Goal: Task Accomplishment & Management: Manage account settings

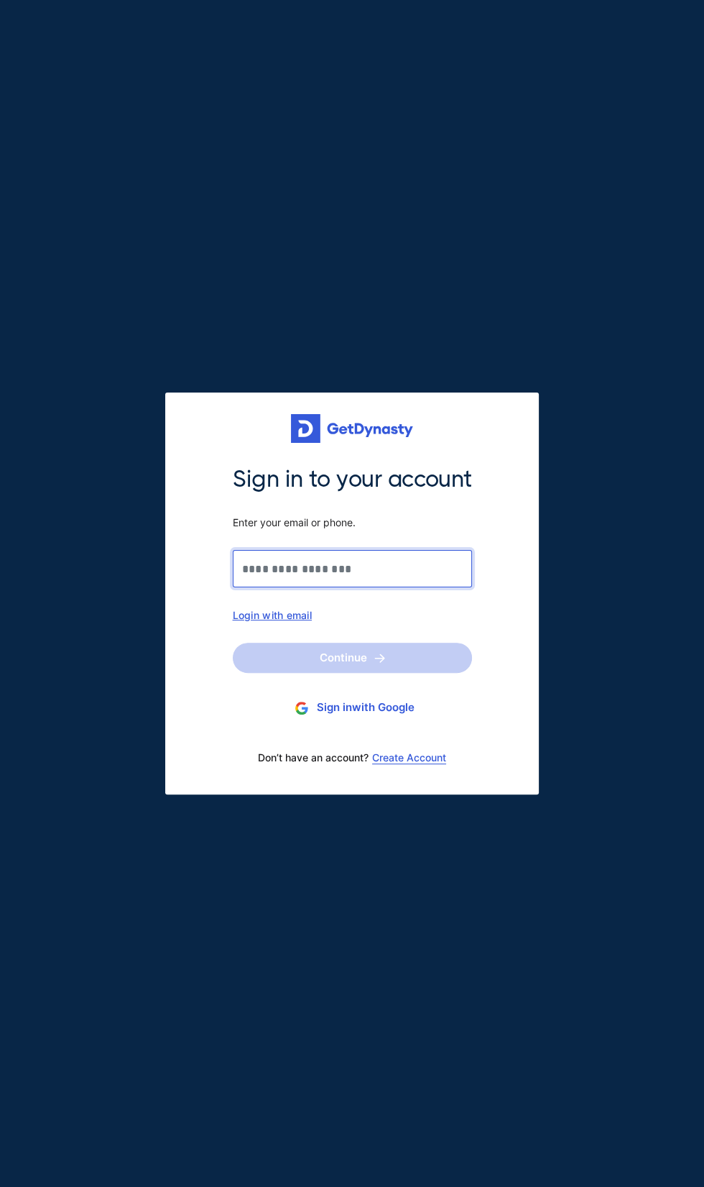
click at [382, 570] on input "Sign in to your account Enter your email or phone." at bounding box center [352, 568] width 239 height 37
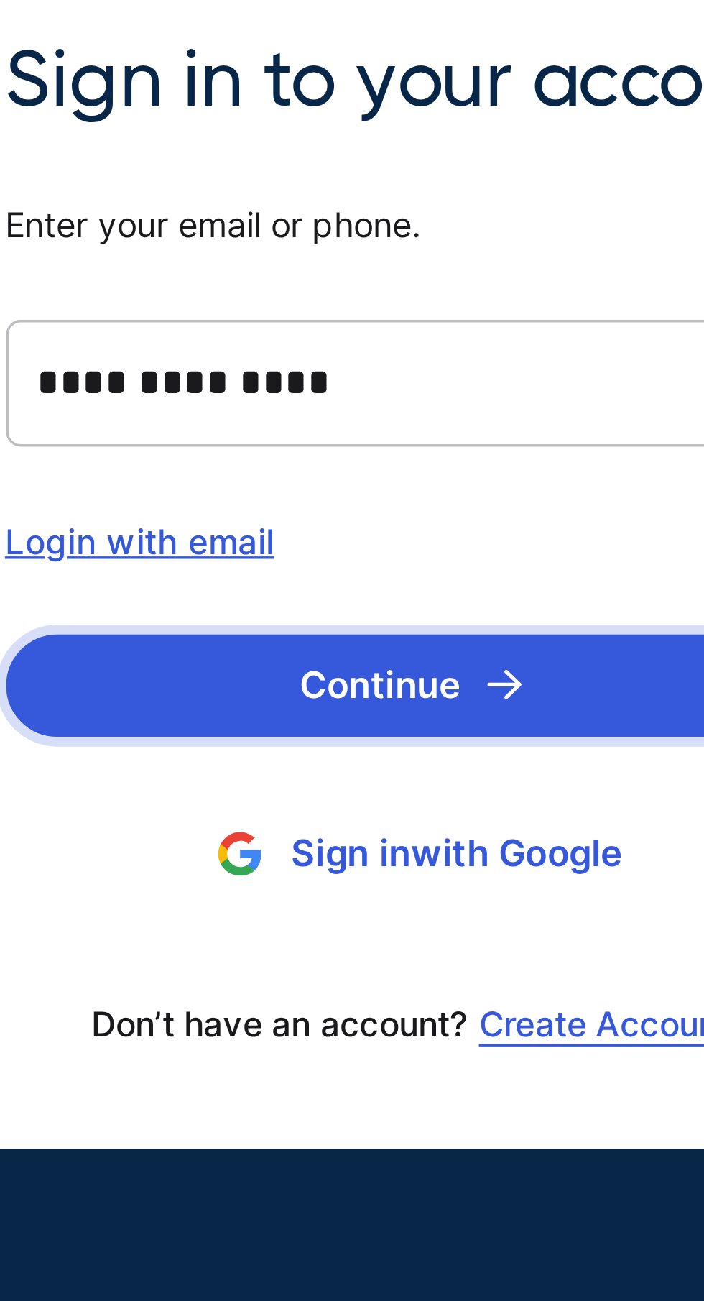
click at [362, 714] on button "Continue" at bounding box center [352, 715] width 239 height 30
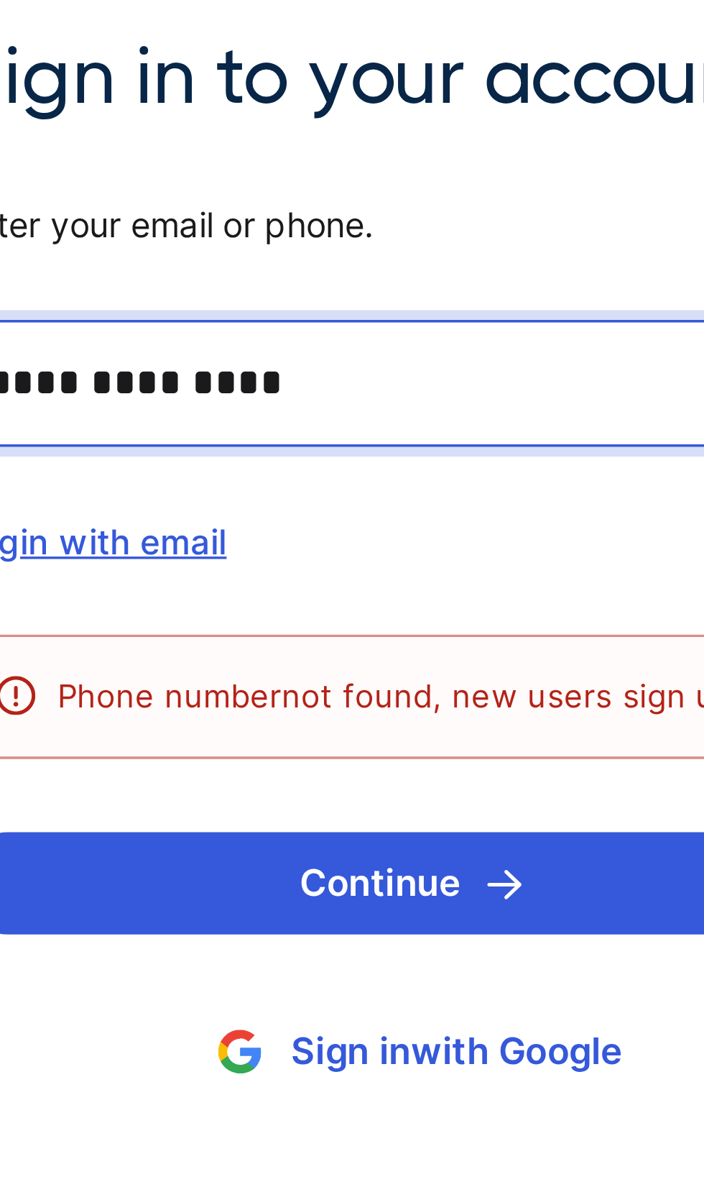
click at [331, 543] on input "**********" at bounding box center [351, 539] width 267 height 37
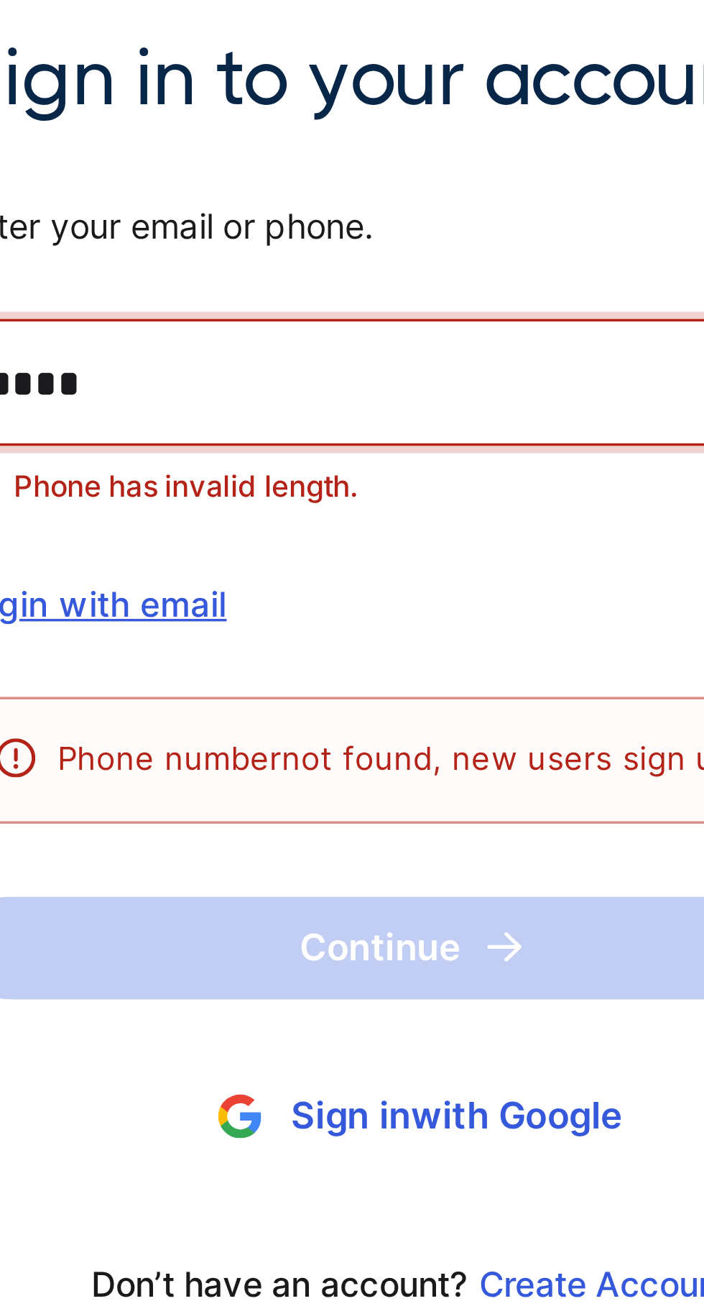
type input "*"
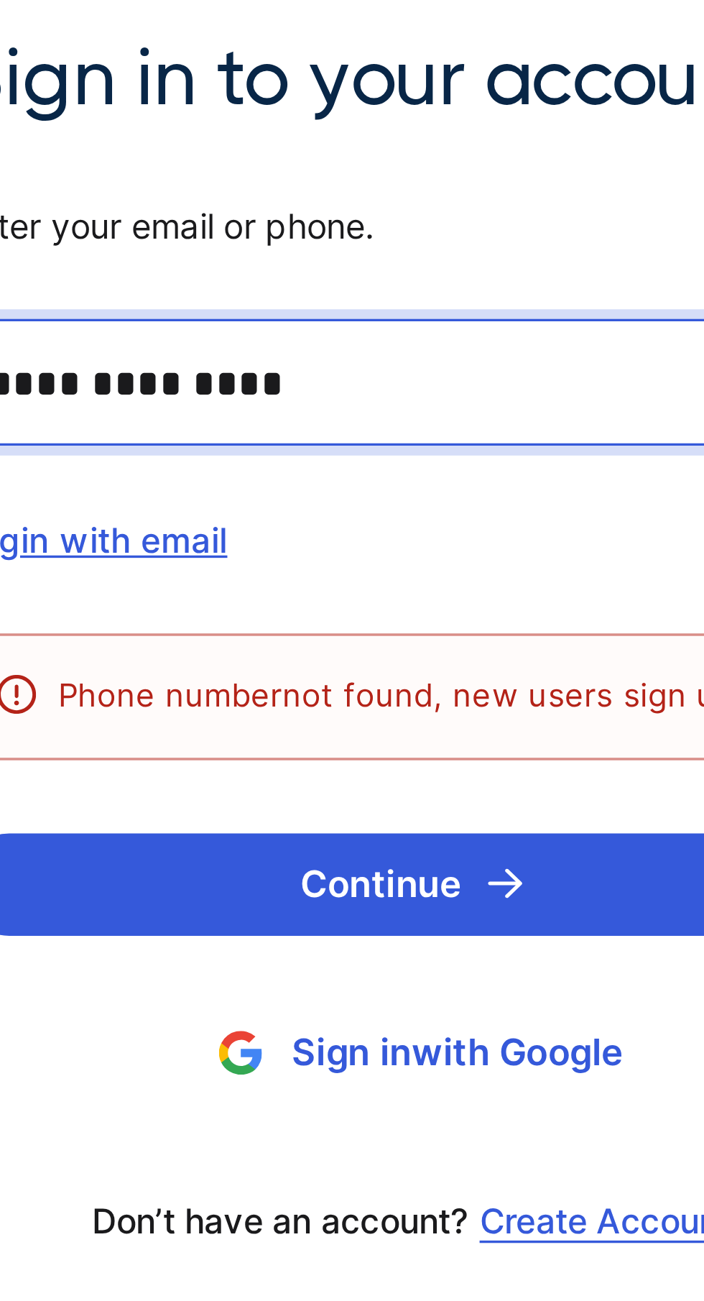
type input "**********"
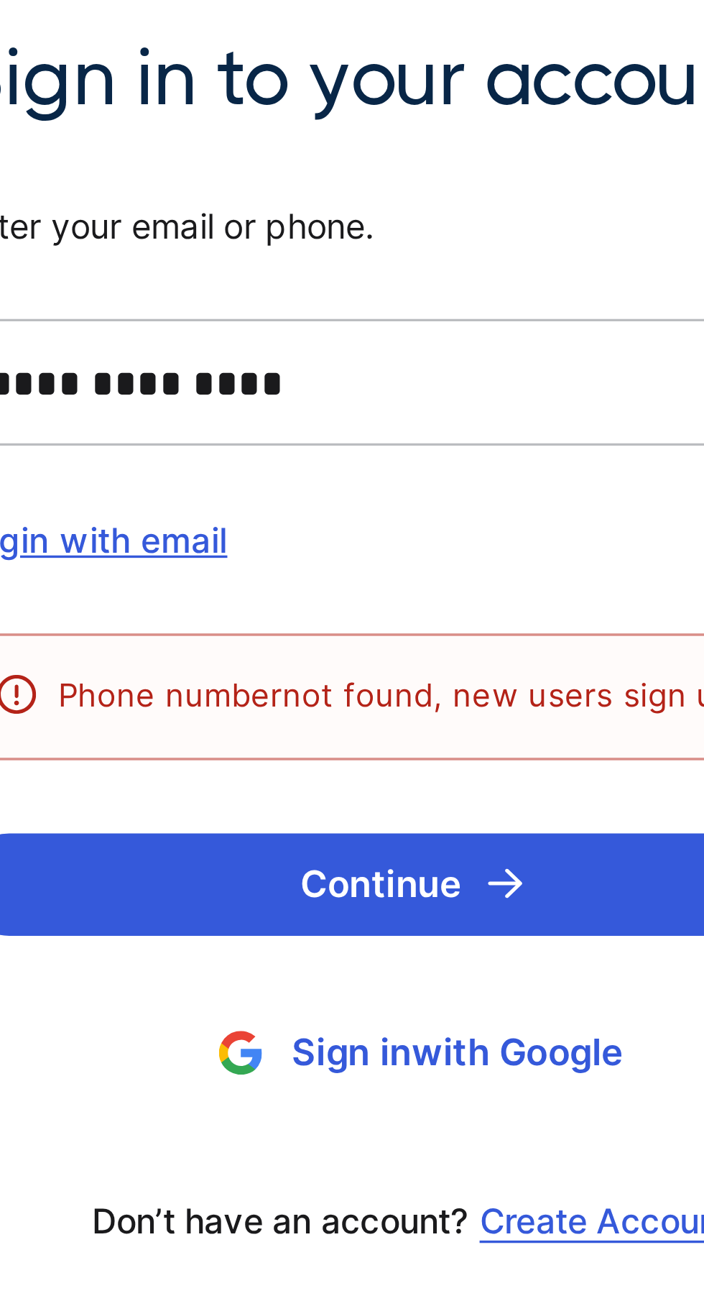
click at [405, 662] on div "**********" at bounding box center [351, 600] width 267 height 216
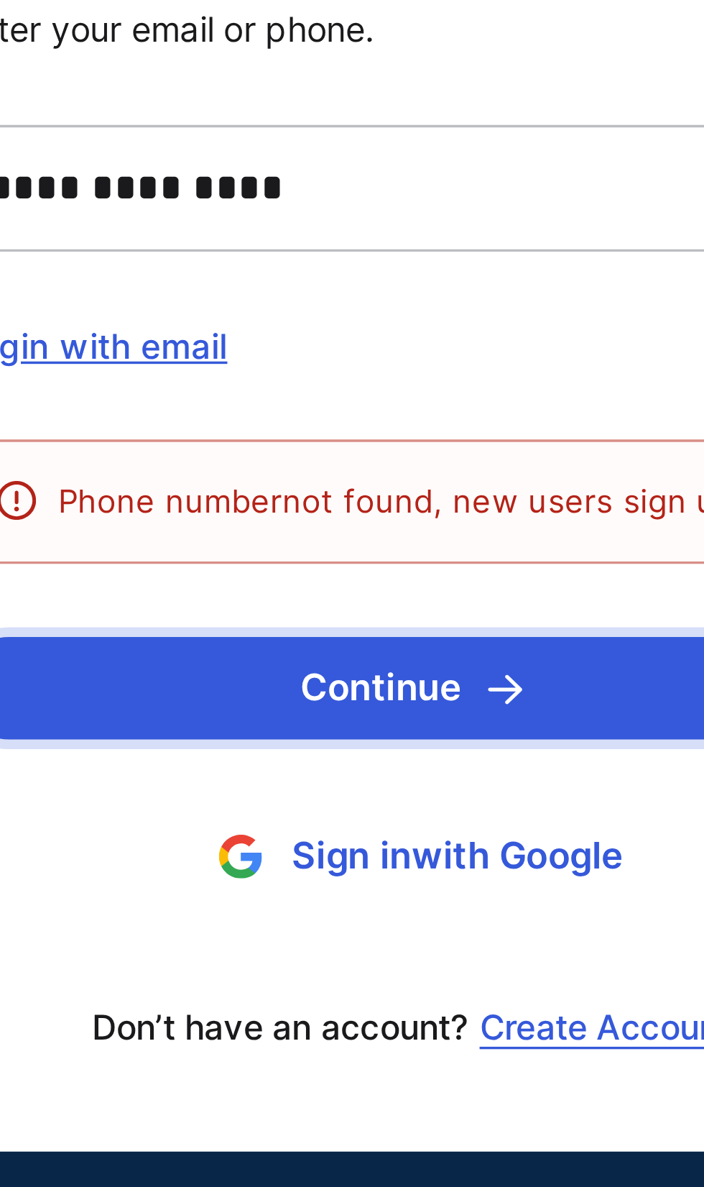
click at [406, 686] on button "Continue" at bounding box center [351, 687] width 267 height 30
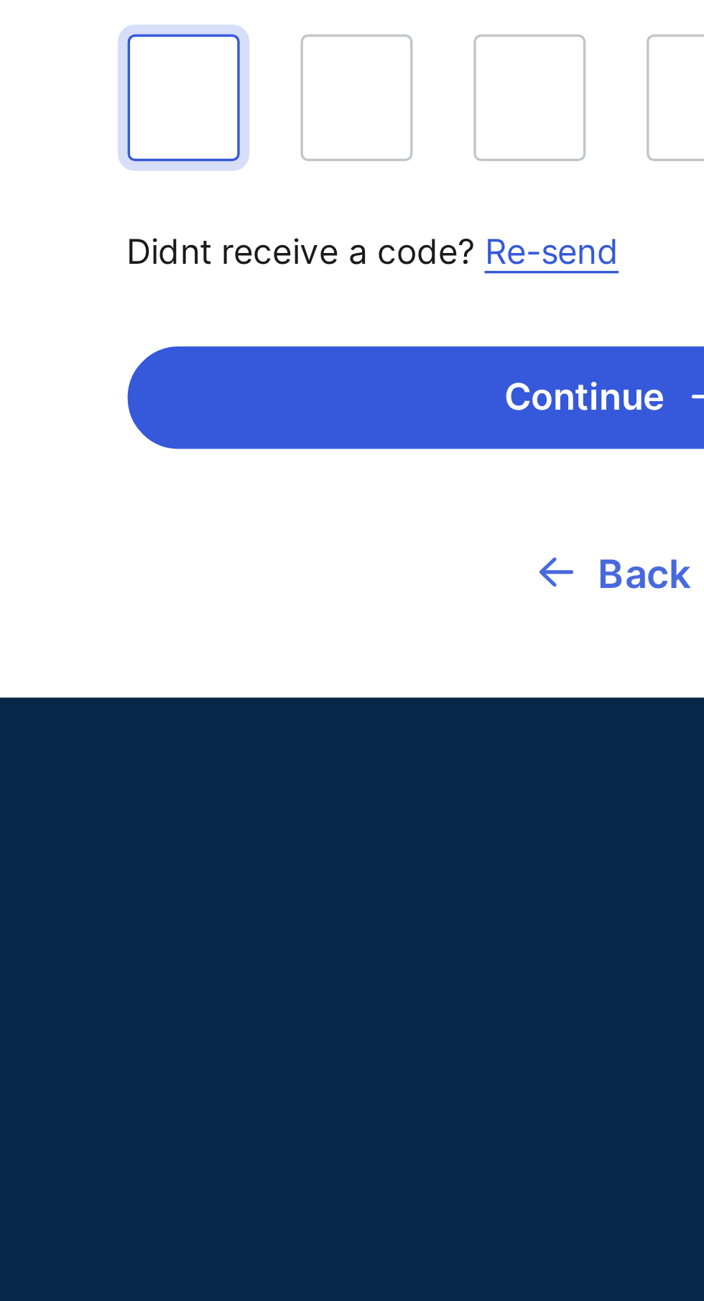
click at [358, 783] on link "Back" at bounding box center [352, 791] width 45 height 36
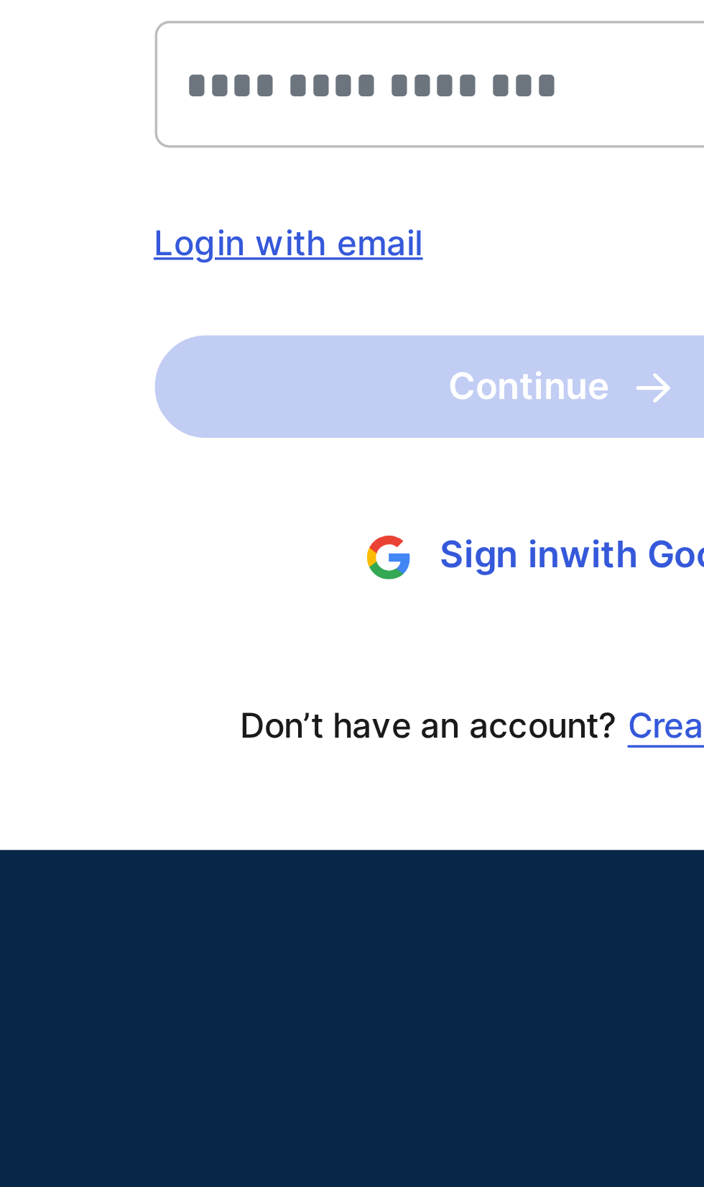
click at [315, 618] on div "Login with email" at bounding box center [352, 615] width 239 height 12
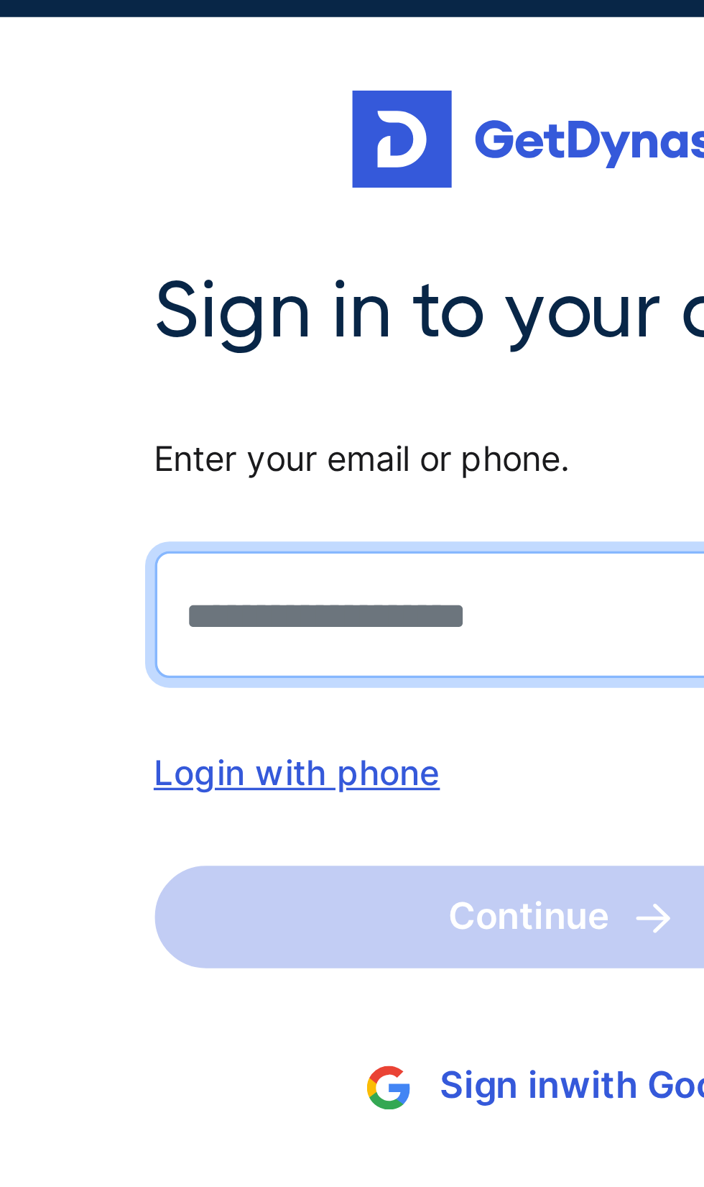
click at [344, 569] on input "Sign in to your account Enter your email or phone." at bounding box center [352, 568] width 239 height 37
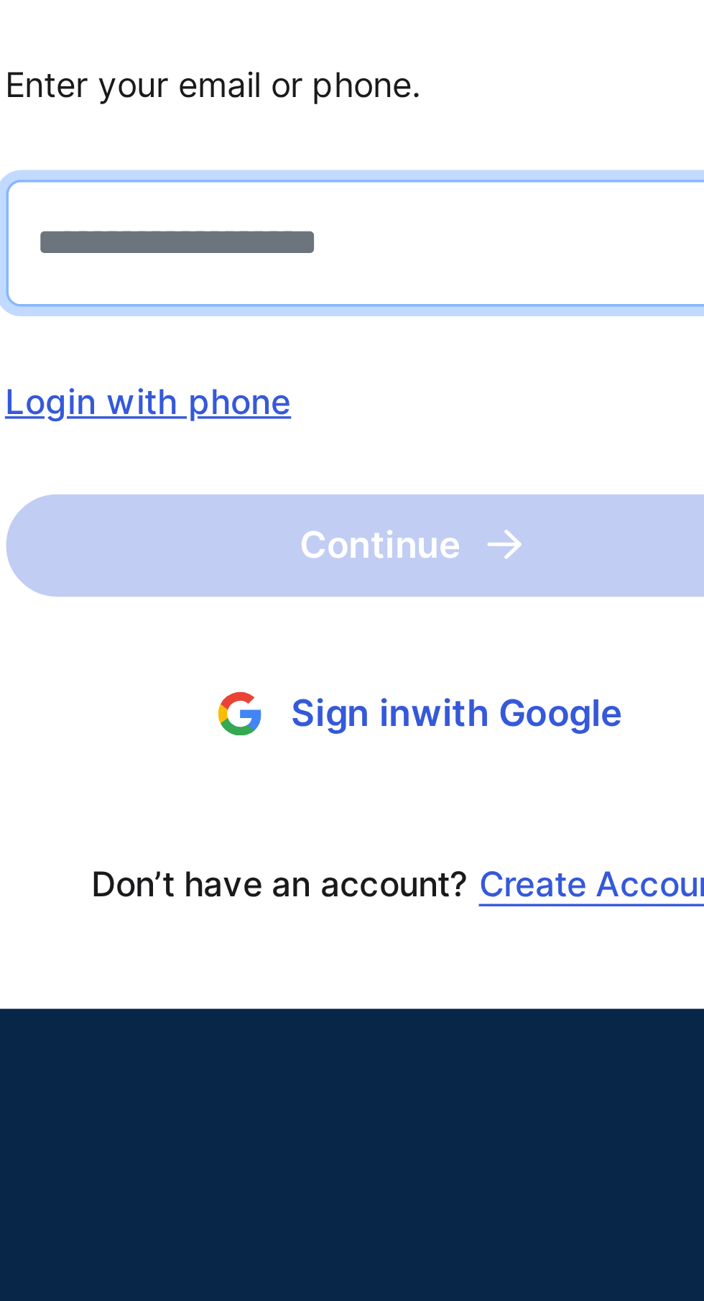
type input "**********"
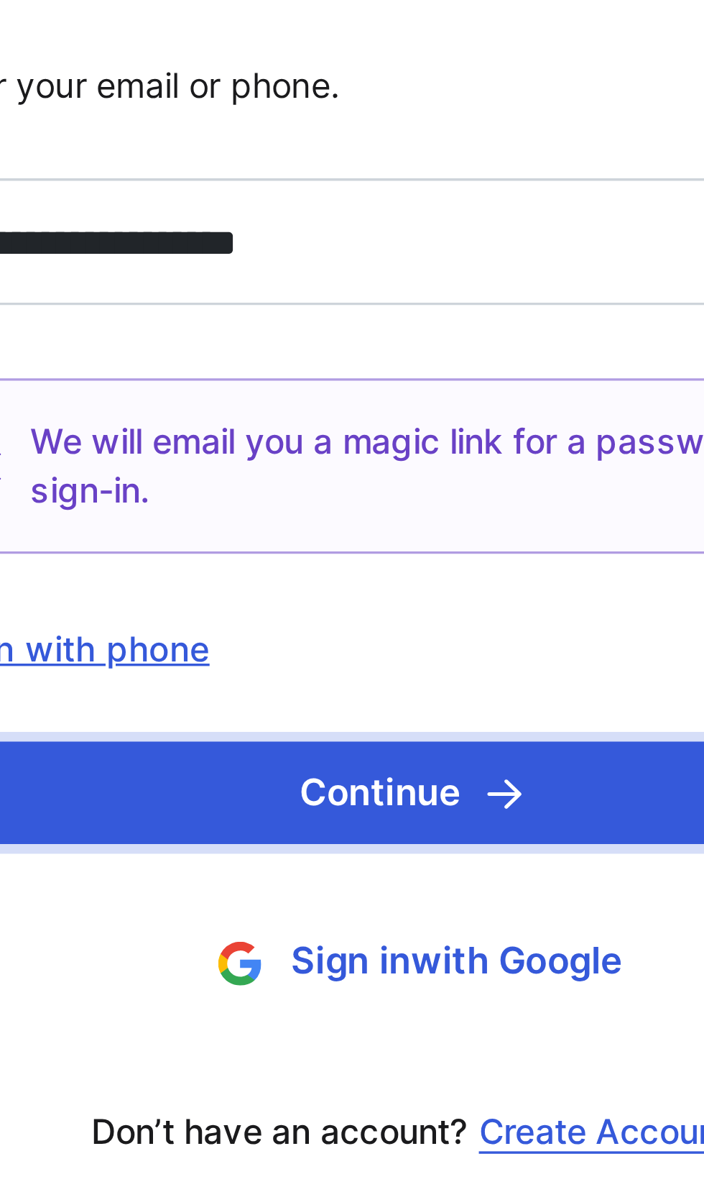
click at [400, 699] on button "Continue" at bounding box center [351, 694] width 287 height 30
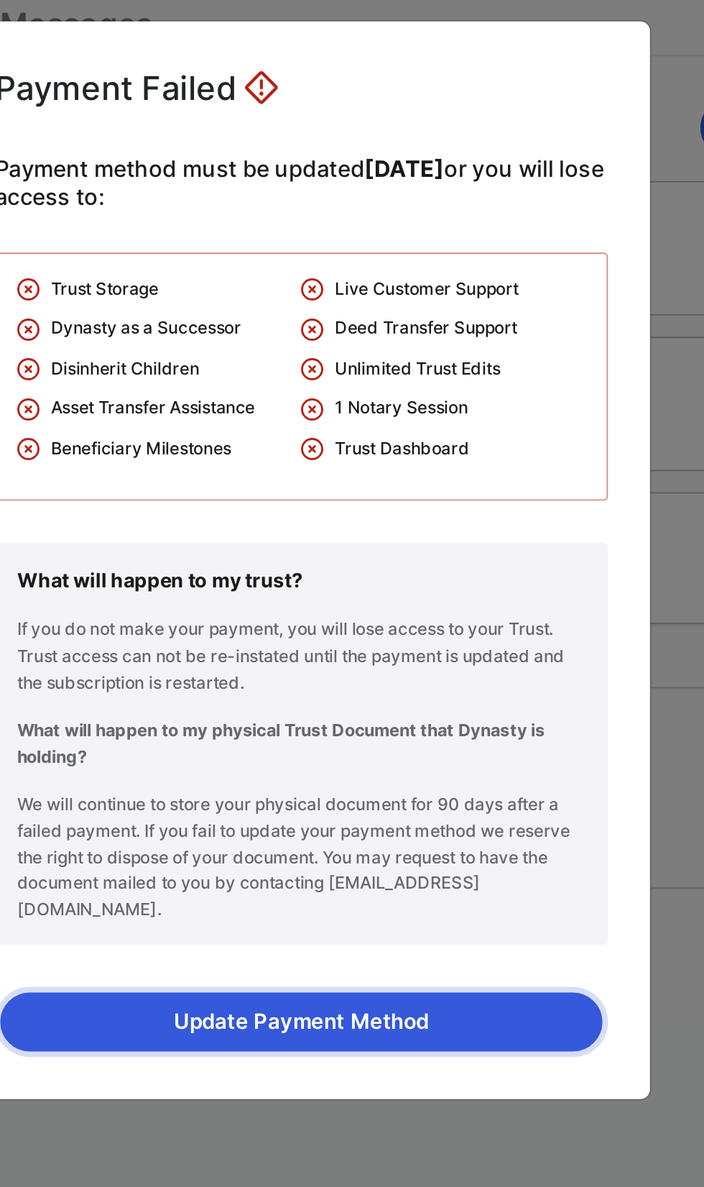
click at [392, 845] on button "Update Payment Method" at bounding box center [355, 830] width 309 height 30
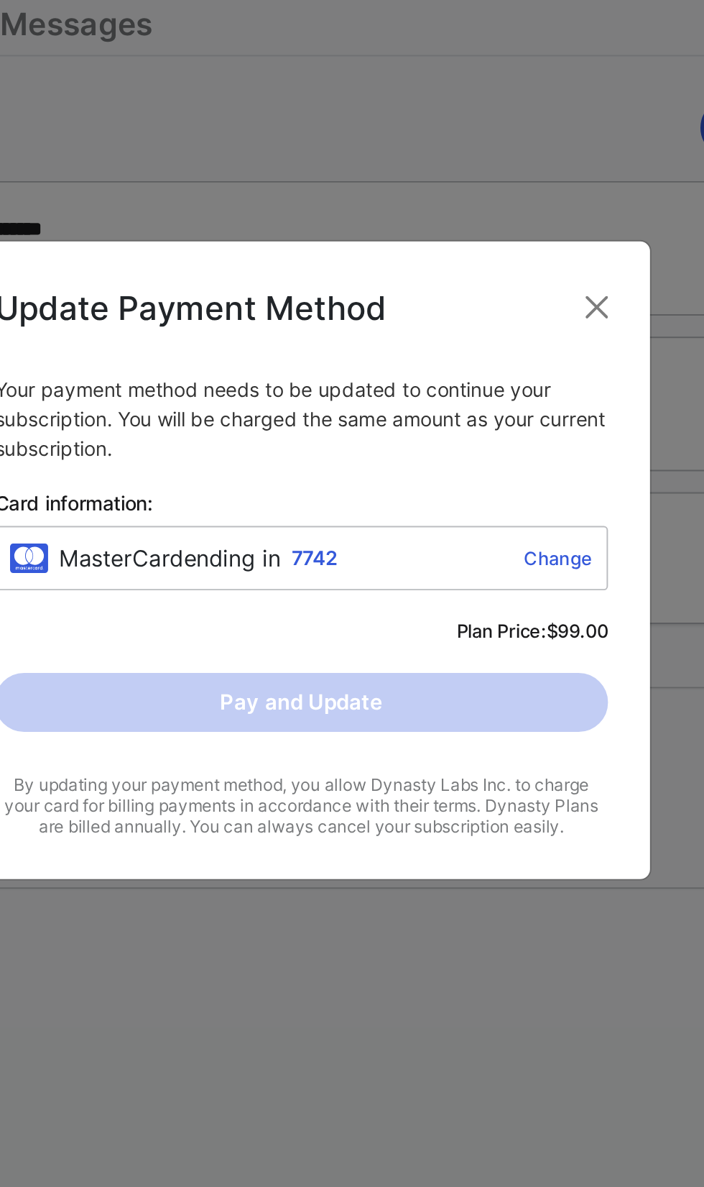
click at [486, 598] on link "Change" at bounding box center [441, 591] width 125 height 11
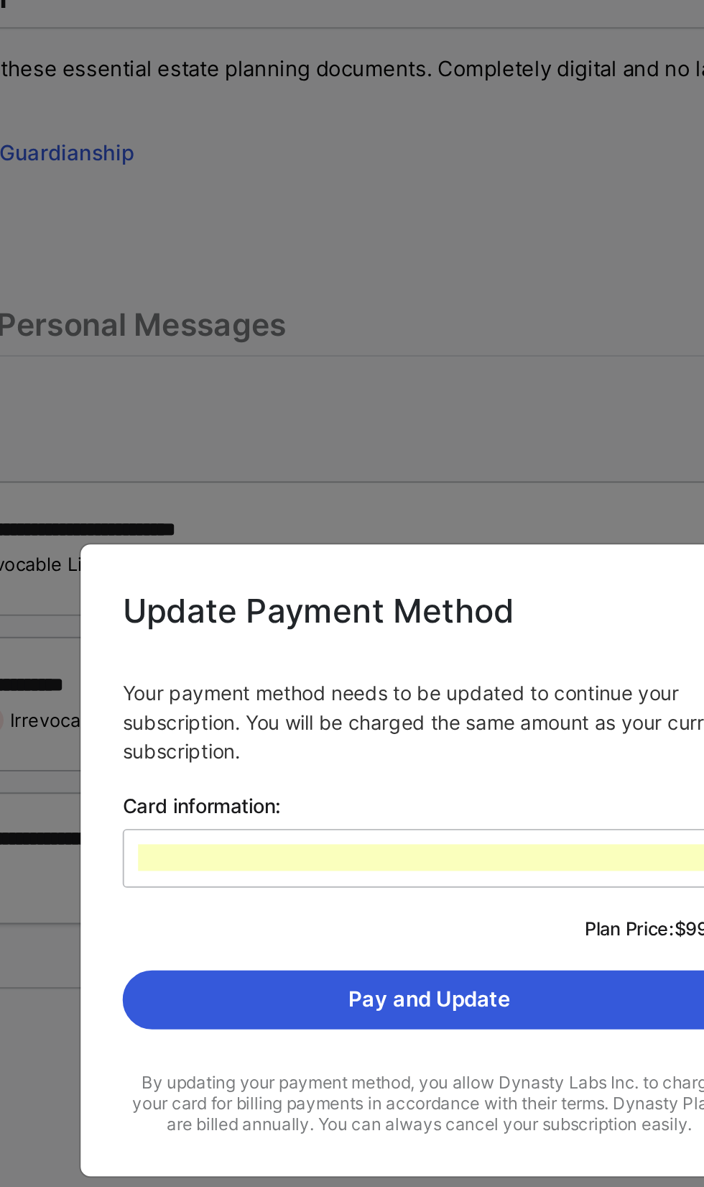
click at [479, 569] on span "Card information:" at bounding box center [352, 565] width 315 height 12
click at [479, 584] on input "Card information:" at bounding box center [352, 584] width 299 height 1
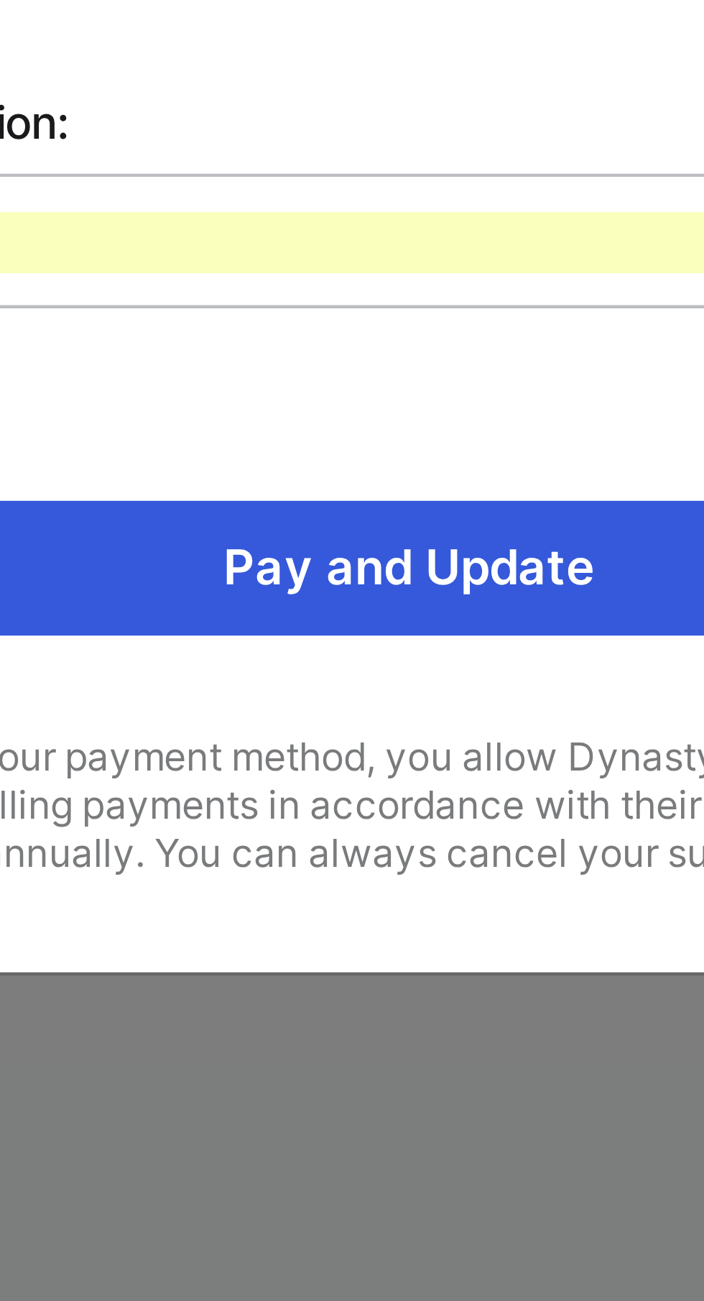
click at [399, 639] on div at bounding box center [352, 649] width 315 height 30
click at [399, 642] on input "Card information:" at bounding box center [352, 642] width 299 height 1
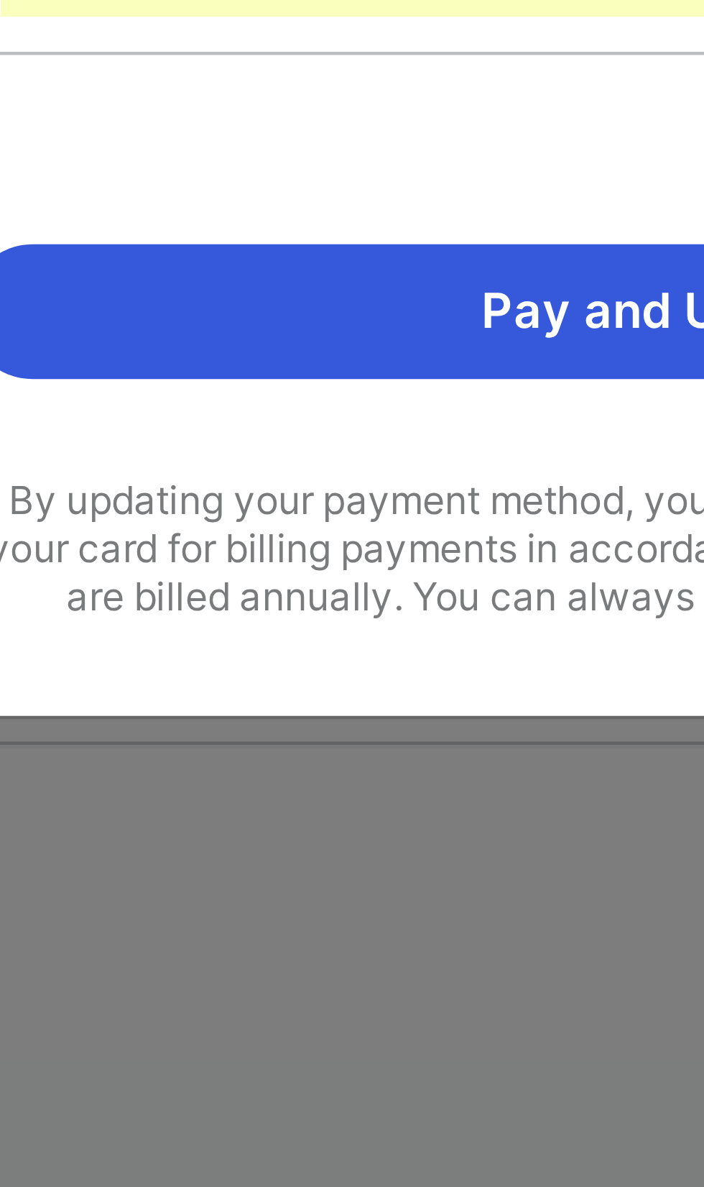
click at [340, 627] on div "Plan Price: $99.00" at bounding box center [352, 629] width 315 height 14
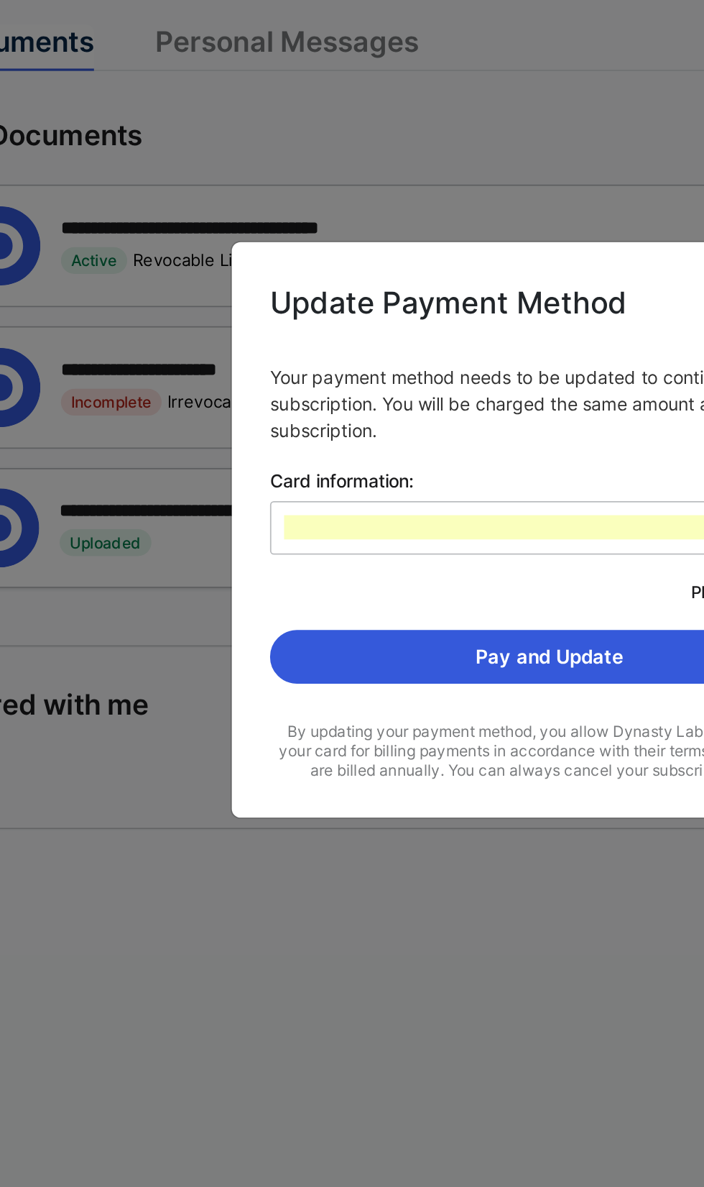
click at [359, 522] on p "Your payment method needs to be updated to continue your subscription. You will…" at bounding box center [352, 522] width 315 height 45
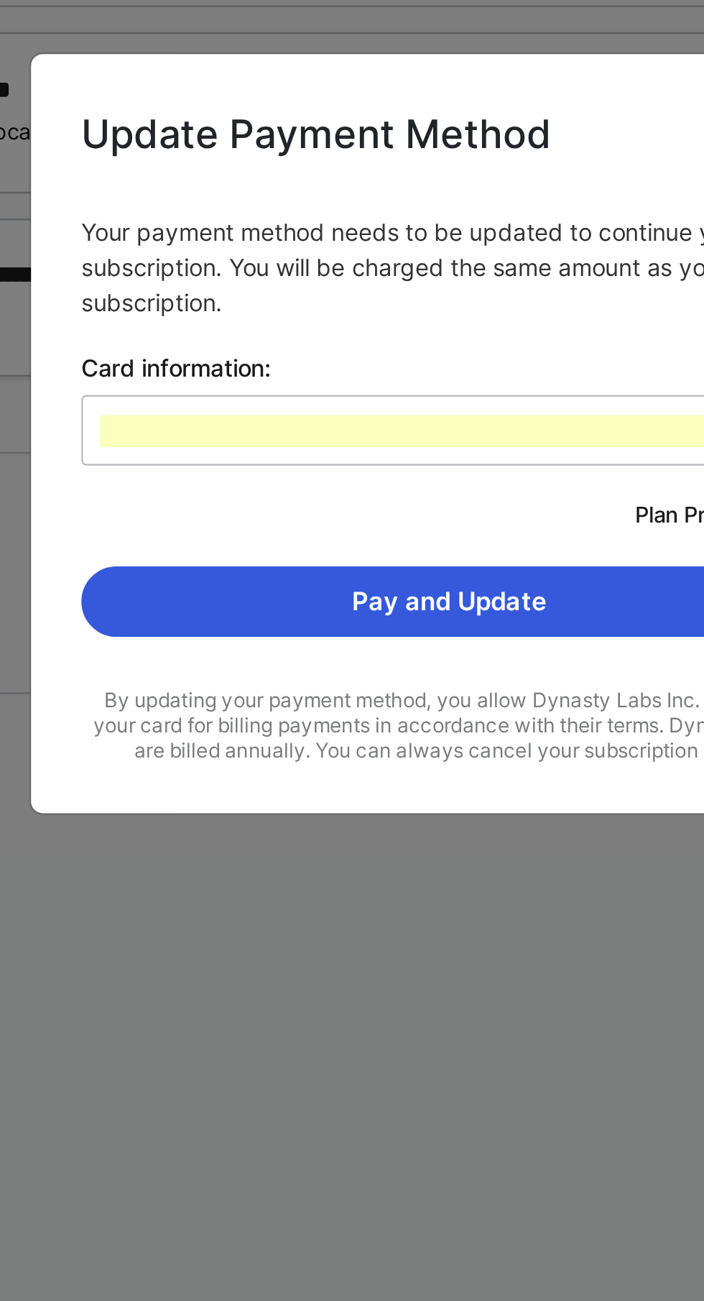
click at [381, 621] on span "Card information:" at bounding box center [352, 622] width 315 height 12
click at [381, 642] on input "Card information:" at bounding box center [352, 642] width 299 height 1
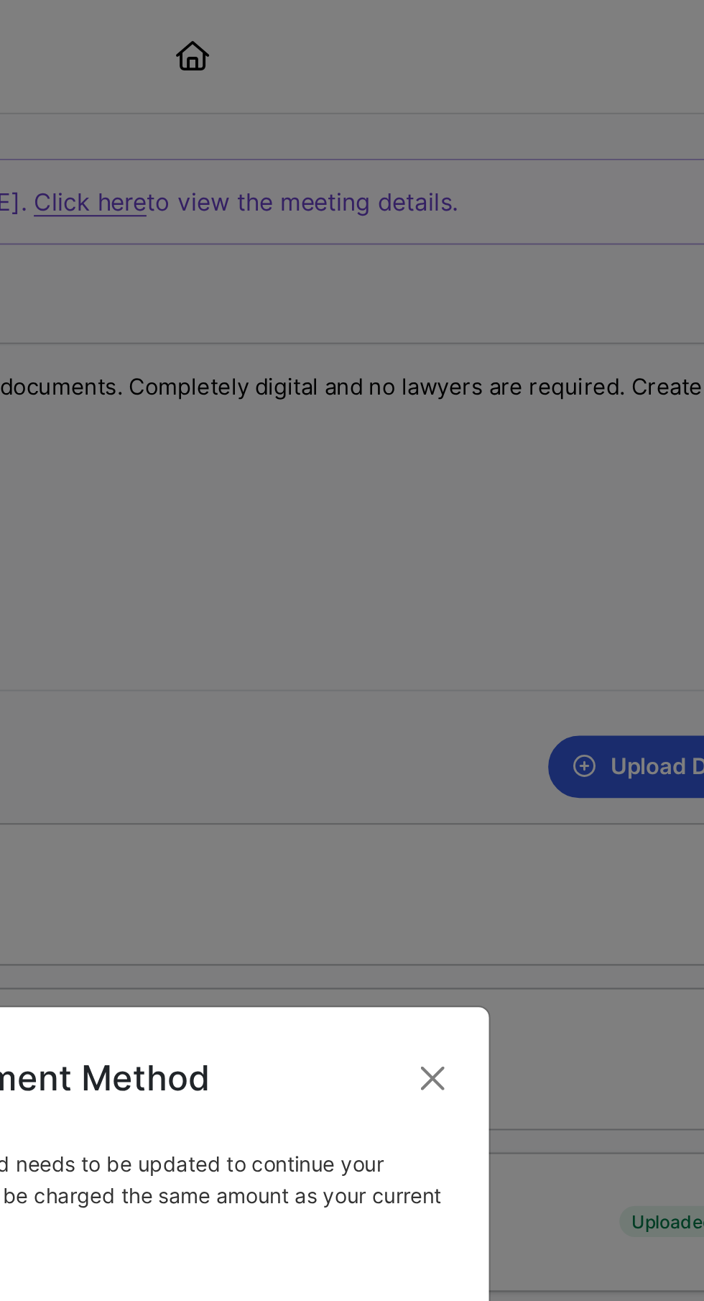
click at [379, 96] on div "Update Payment Method Your payment method needs to be updated to continue your …" at bounding box center [352, 650] width 704 height 1301
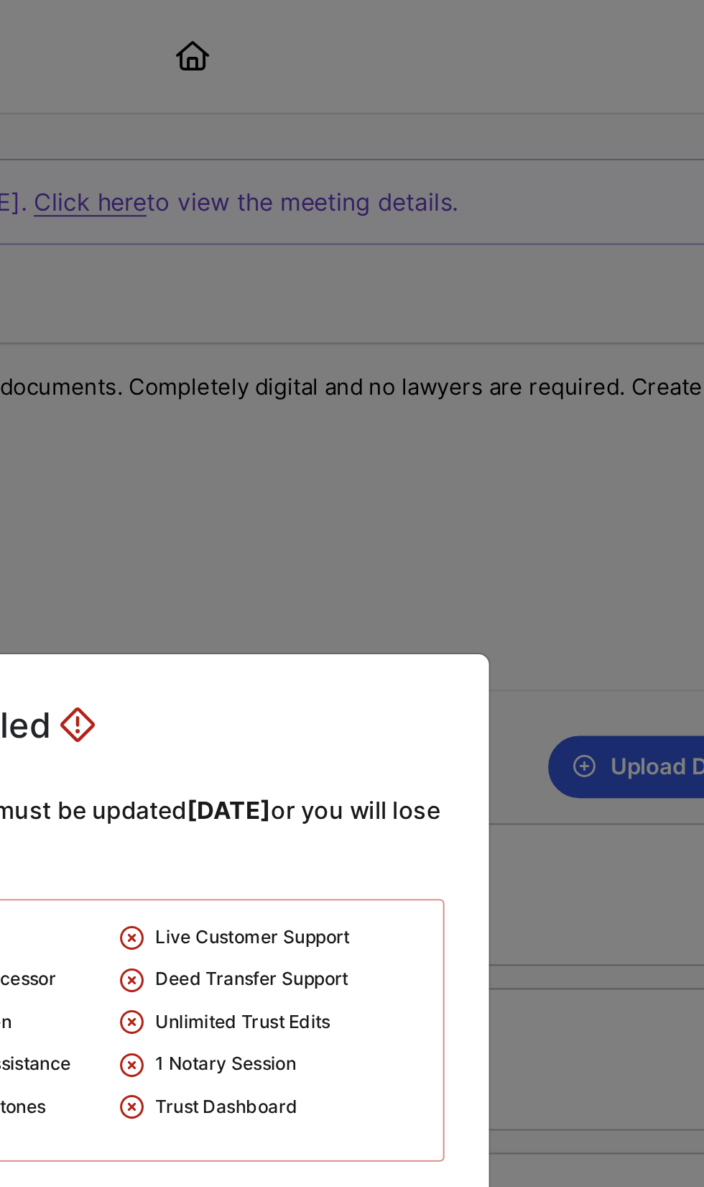
click at [387, 98] on div "Payment Failed Payment method must be updated within 32 days or you will lose a…" at bounding box center [352, 593] width 704 height 1187
